Goal: Task Accomplishment & Management: Complete application form

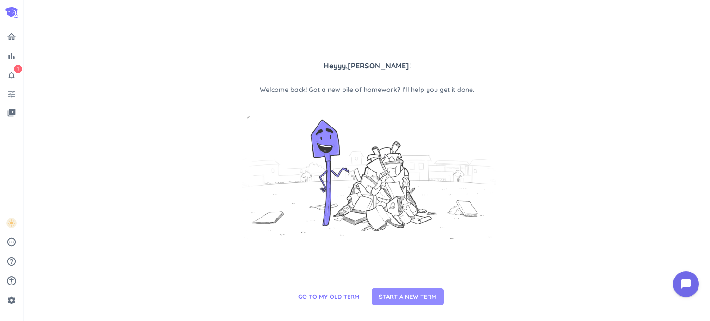
click at [416, 301] on span "START A NEW TERM" at bounding box center [407, 296] width 57 height 9
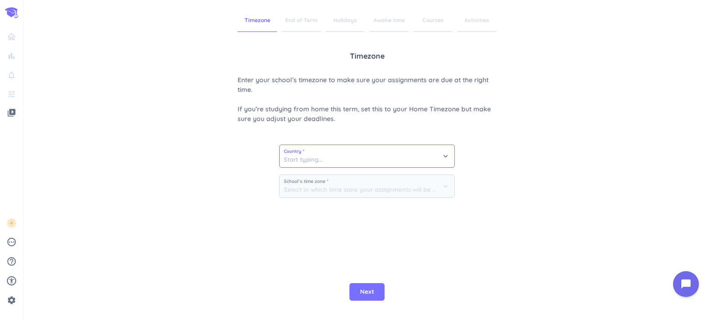
click at [344, 162] on input at bounding box center [366, 156] width 175 height 22
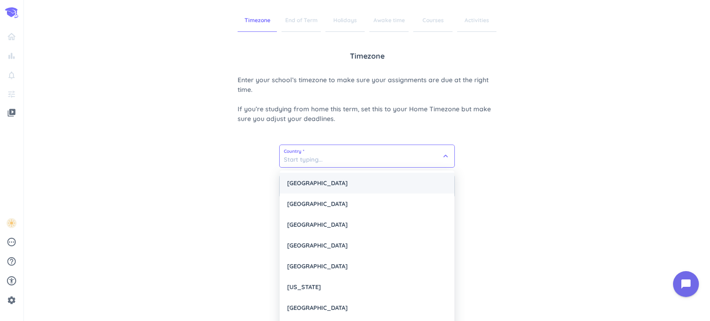
click at [343, 181] on div "[GEOGRAPHIC_DATA]" at bounding box center [366, 183] width 175 height 21
type input "[GEOGRAPHIC_DATA]"
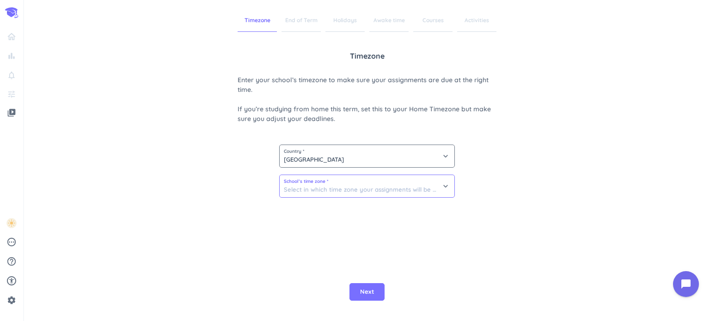
click at [350, 186] on input at bounding box center [366, 186] width 175 height 22
